Goal: Information Seeking & Learning: Learn about a topic

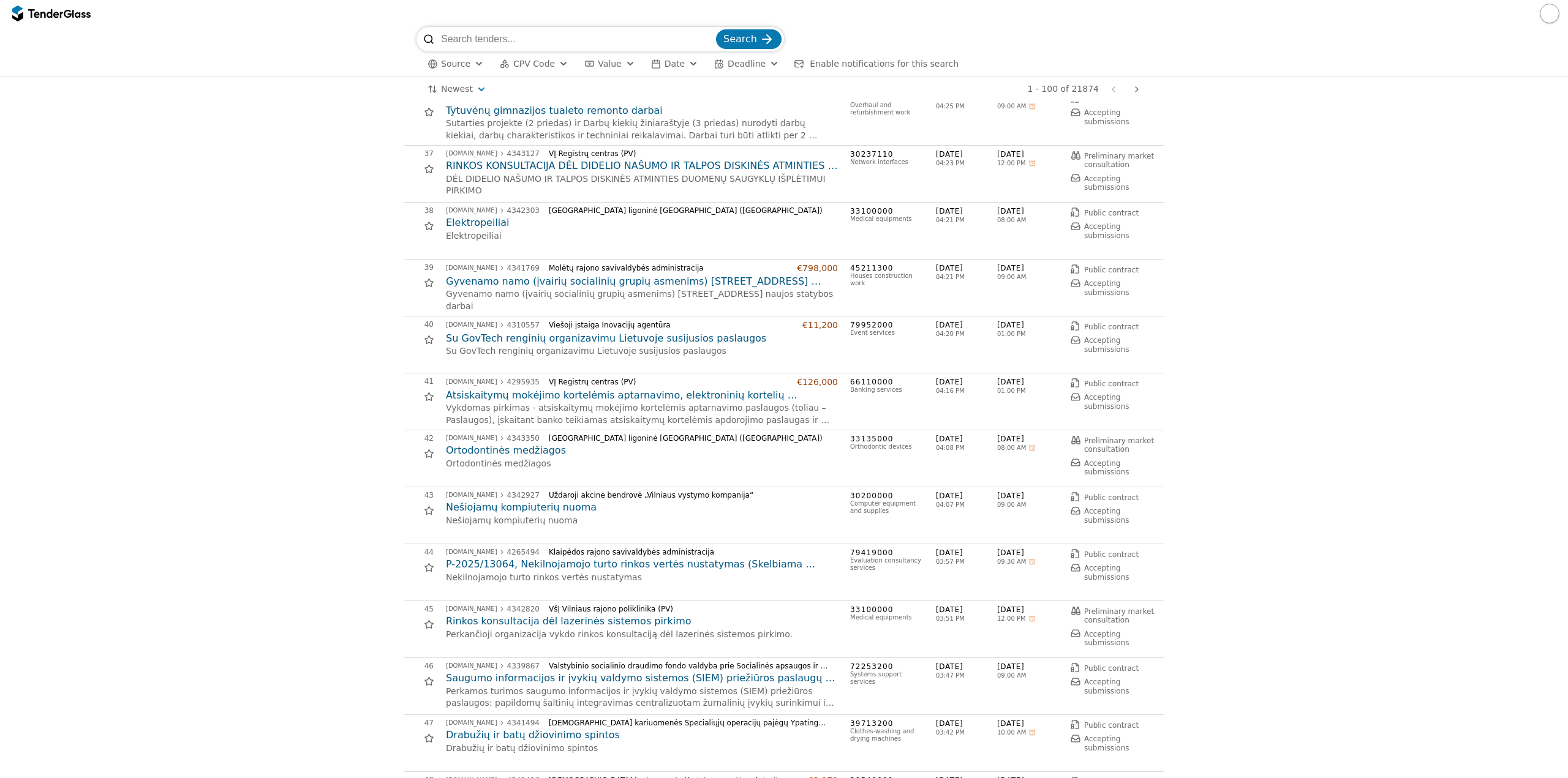
scroll to position [1776, 0]
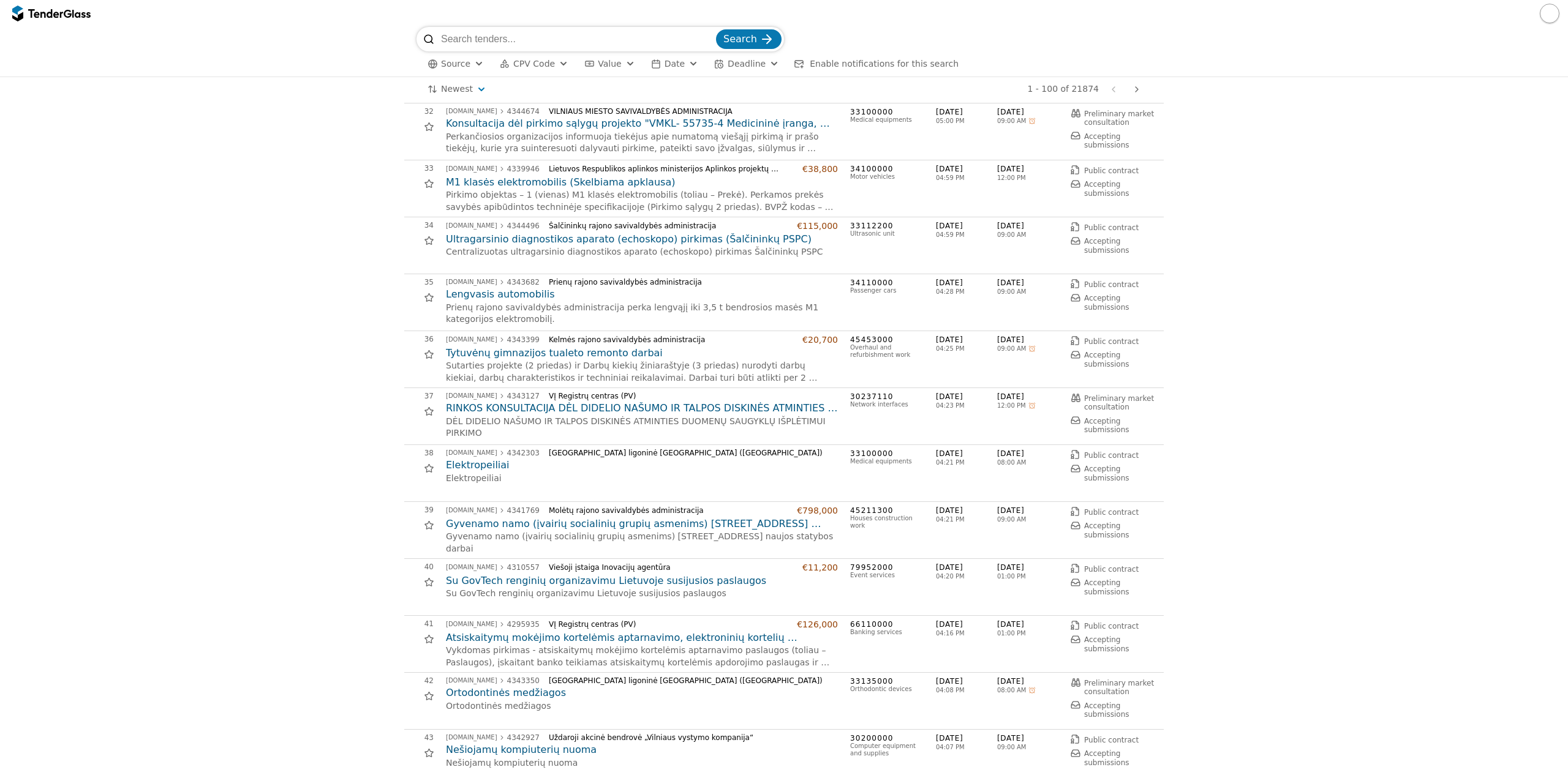
drag, startPoint x: 531, startPoint y: 60, endPoint x: 531, endPoint y: 68, distance: 8.0
click at [531, 67] on span "CPV Code" at bounding box center [534, 63] width 42 height 10
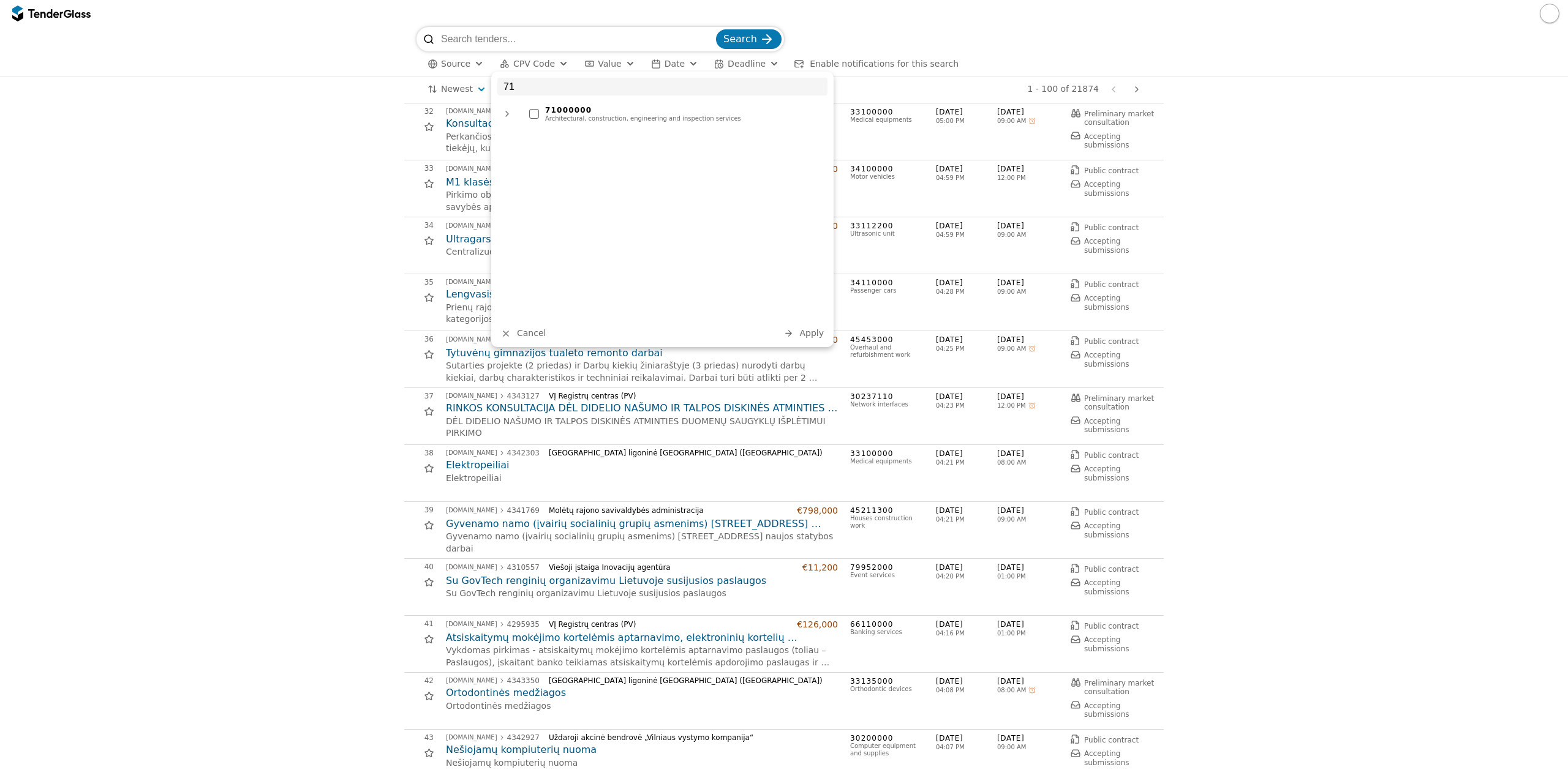
type input "71"
click at [579, 109] on div "71000000" at bounding box center [683, 110] width 277 height 9
click at [815, 334] on span "Apply" at bounding box center [811, 333] width 24 height 10
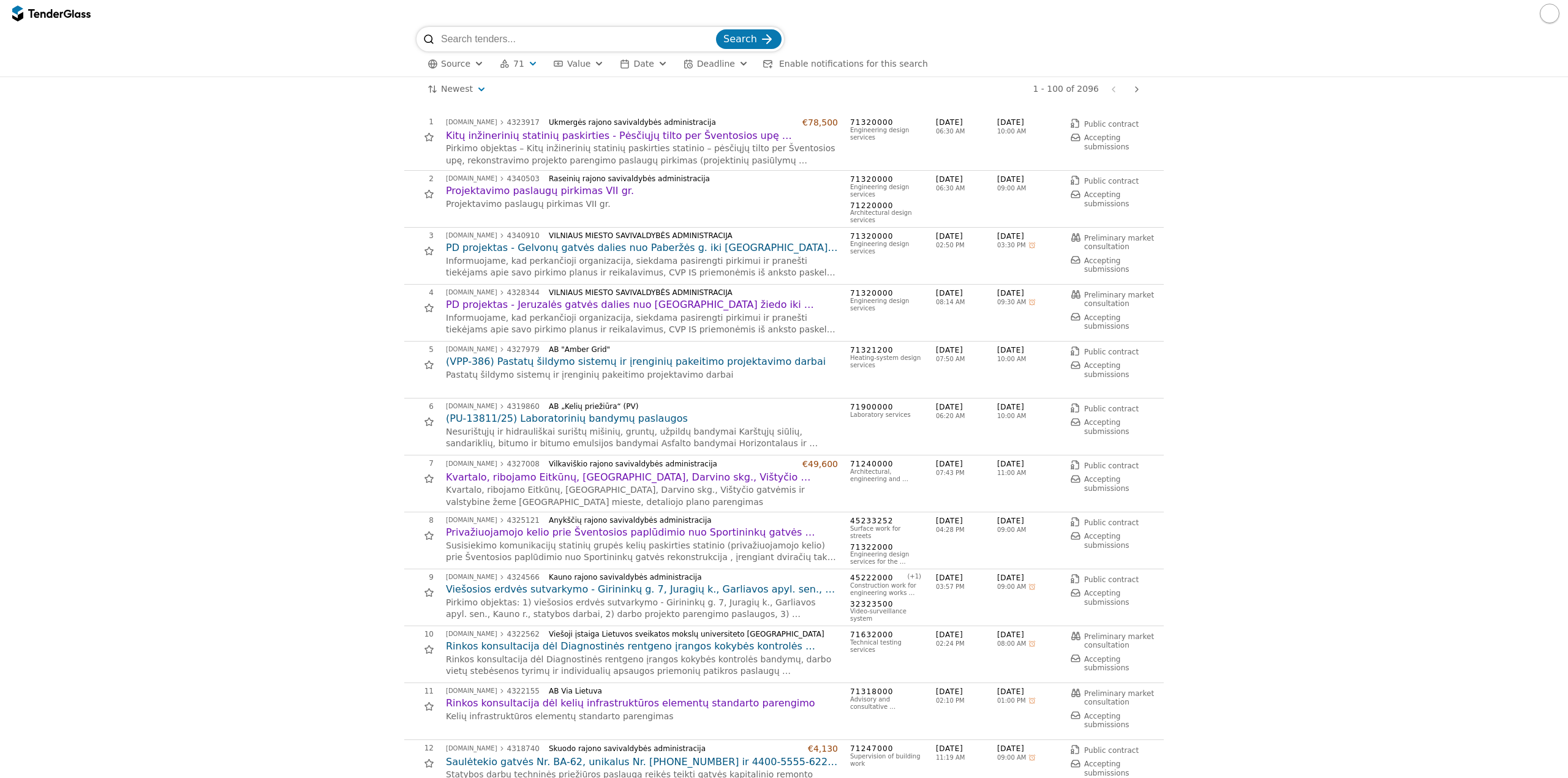
click at [455, 85] on html "Search Source 71 Type Buyer Value Date Deadline Enable notifications for this s…" at bounding box center [784, 389] width 1568 height 778
click at [328, 111] on html "Search Source 71 Type Buyer Value Date Deadline Enable notifications for this s…" at bounding box center [784, 389] width 1568 height 778
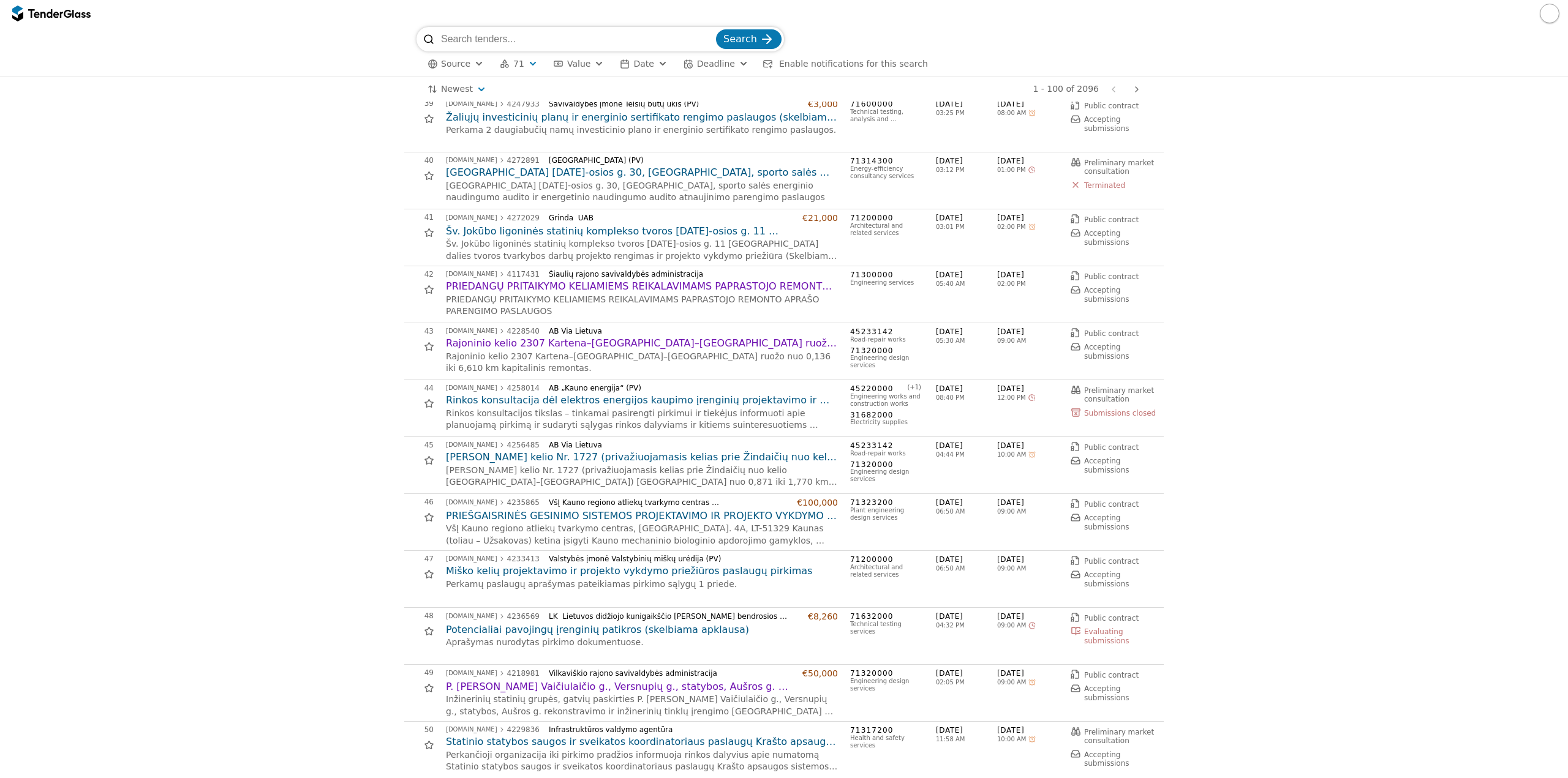
scroll to position [2327, 0]
